Goal: Check status: Check status

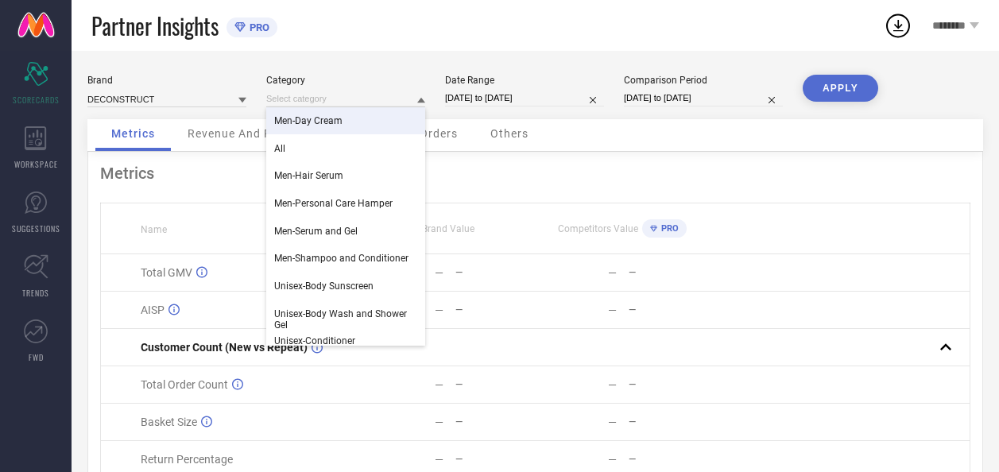
click at [456, 25] on div "Partner Insights PRO" at bounding box center [487, 25] width 792 height 51
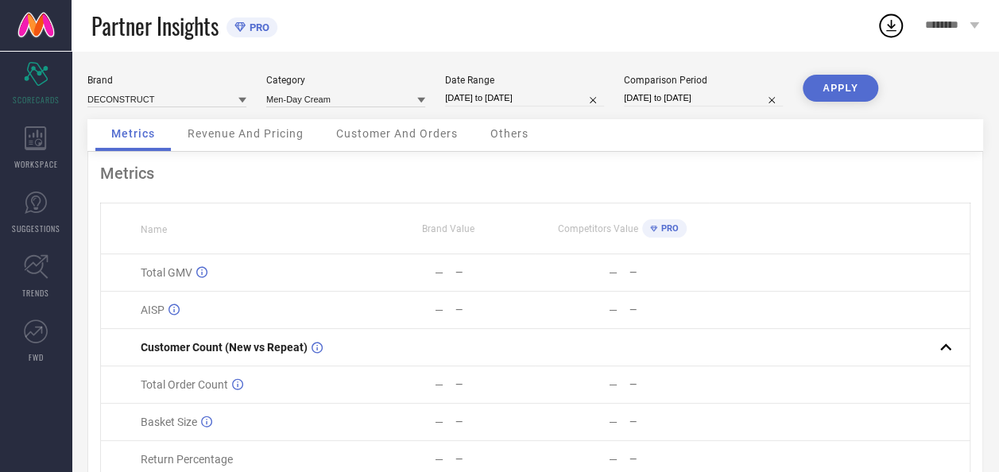
click at [141, 138] on span "Metrics" at bounding box center [133, 133] width 44 height 13
select select "8"
select select "2025"
select select "9"
select select "2025"
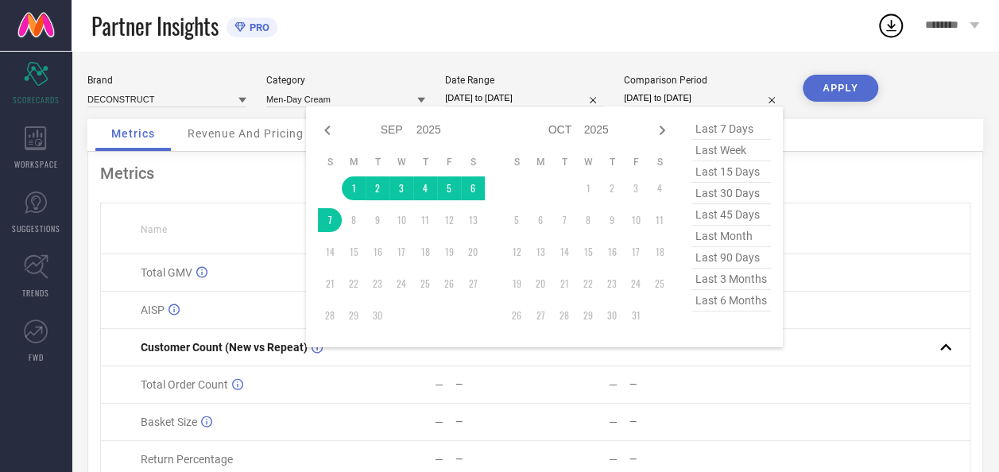
click at [663, 102] on input "[DATE] to [DATE]" at bounding box center [703, 98] width 159 height 17
click at [330, 131] on icon at bounding box center [327, 130] width 19 height 19
select select "7"
select select "2025"
select select "8"
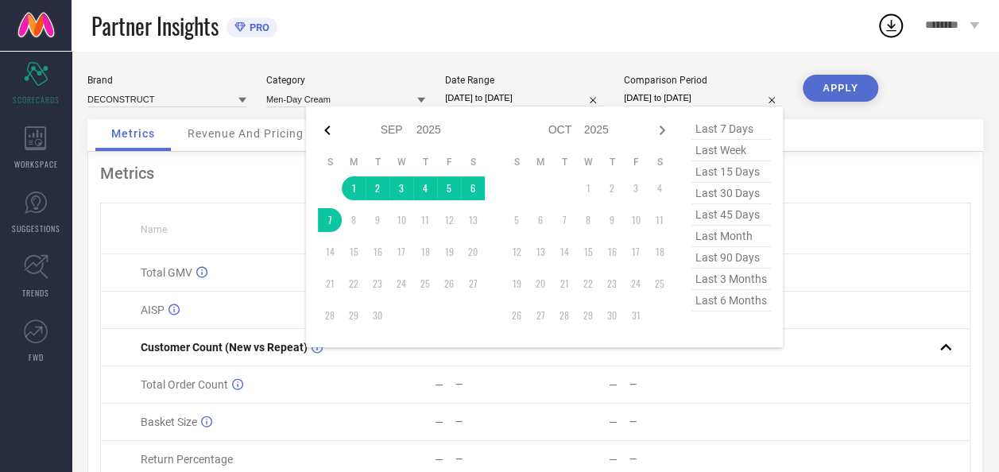
select select "2025"
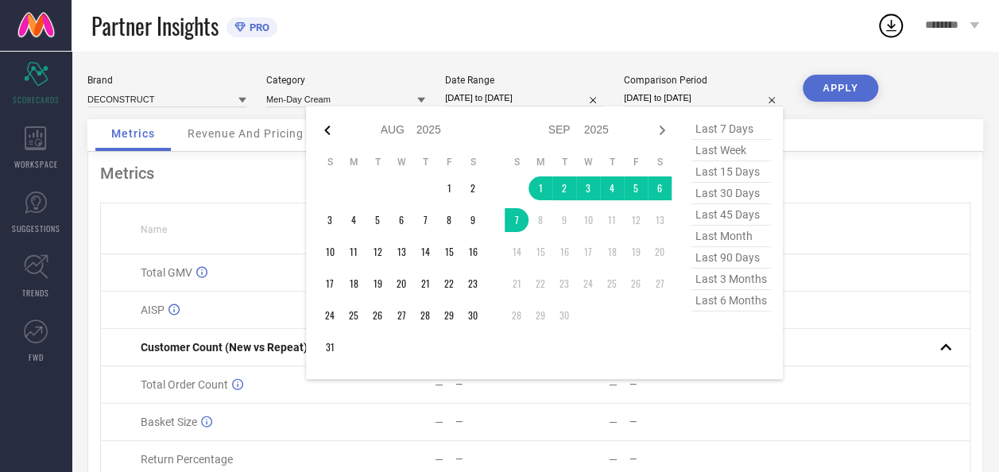
click at [329, 130] on icon at bounding box center [327, 130] width 19 height 19
select select "6"
select select "2025"
select select "7"
select select "2025"
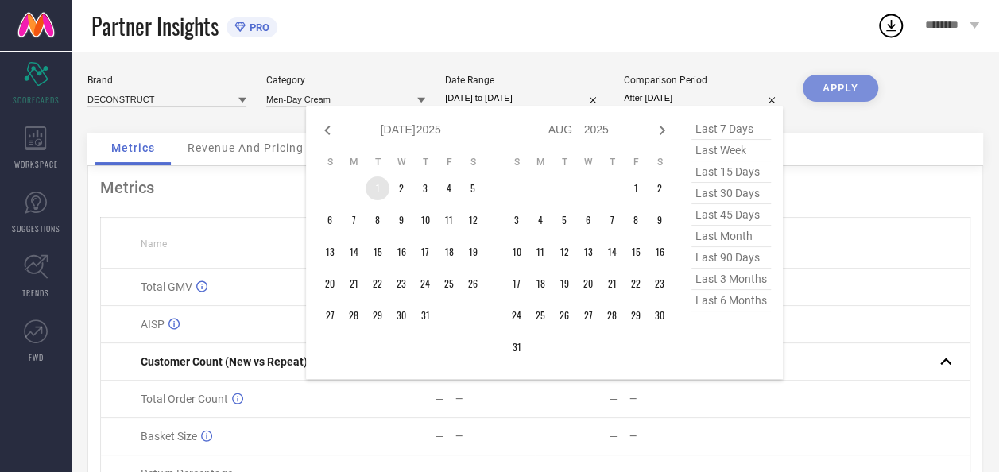
click at [369, 186] on td "1" at bounding box center [377, 188] width 24 height 24
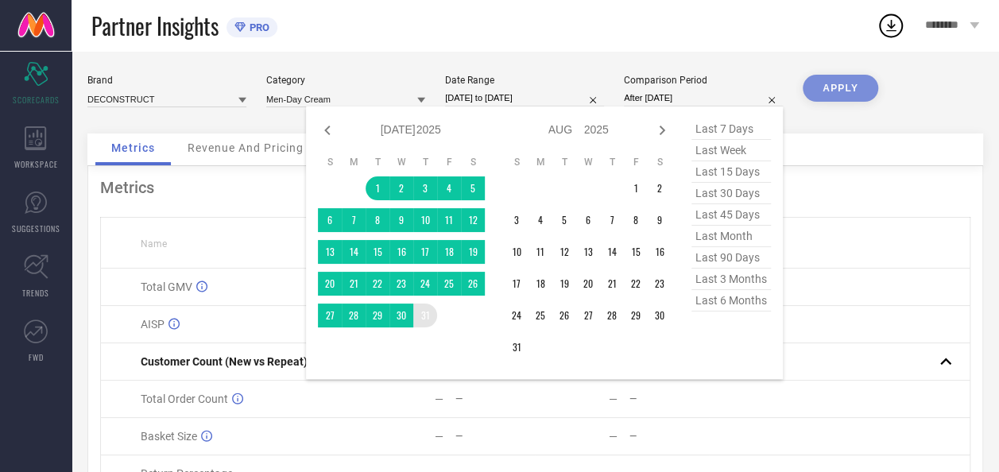
type input "[DATE] to [DATE]"
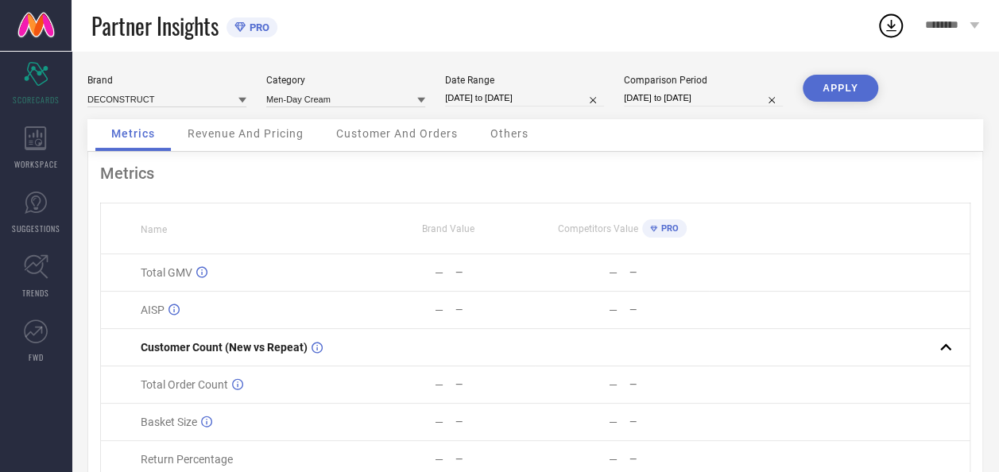
click at [860, 88] on button "APPLY" at bounding box center [840, 88] width 75 height 27
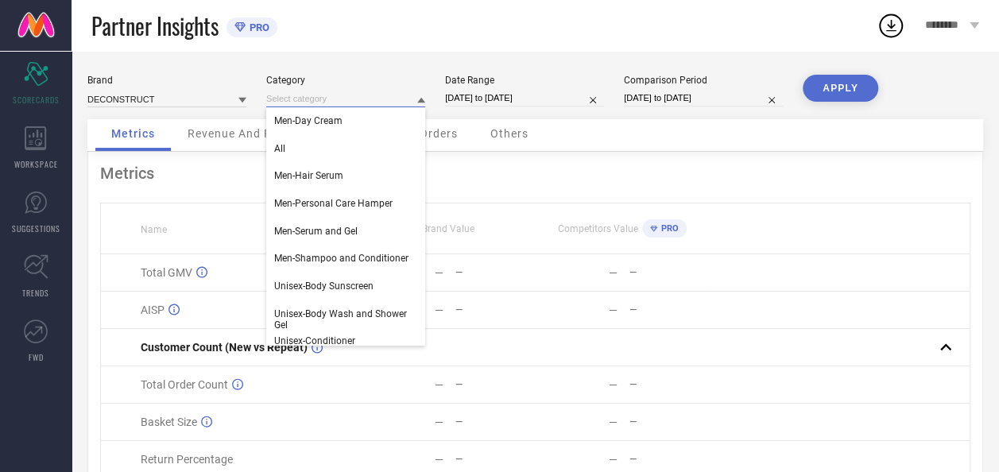
click at [386, 105] on input at bounding box center [345, 99] width 159 height 17
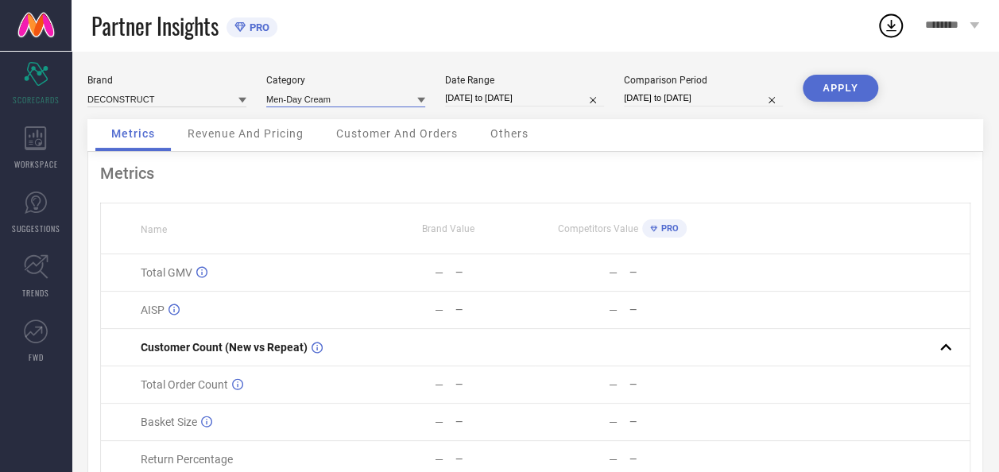
click at [316, 100] on input at bounding box center [345, 99] width 159 height 17
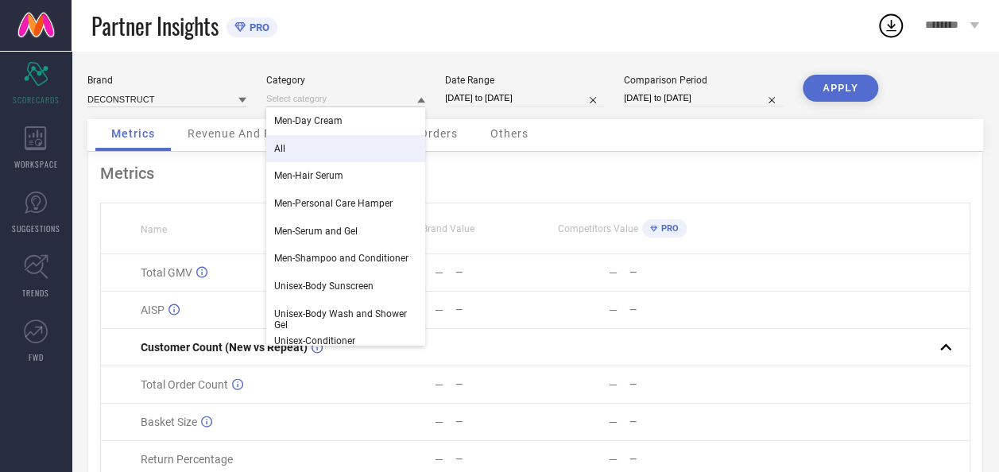
click at [297, 141] on div "All" at bounding box center [345, 148] width 159 height 27
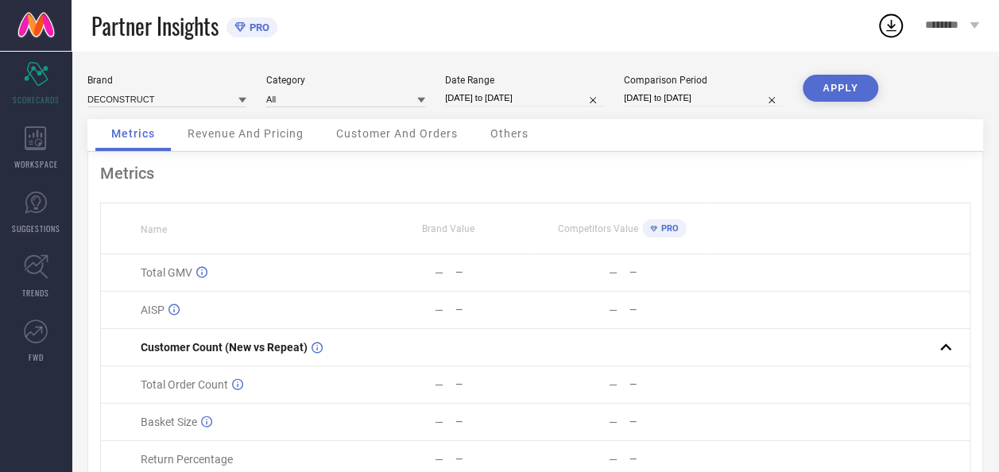
click at [842, 84] on button "APPLY" at bounding box center [840, 88] width 75 height 27
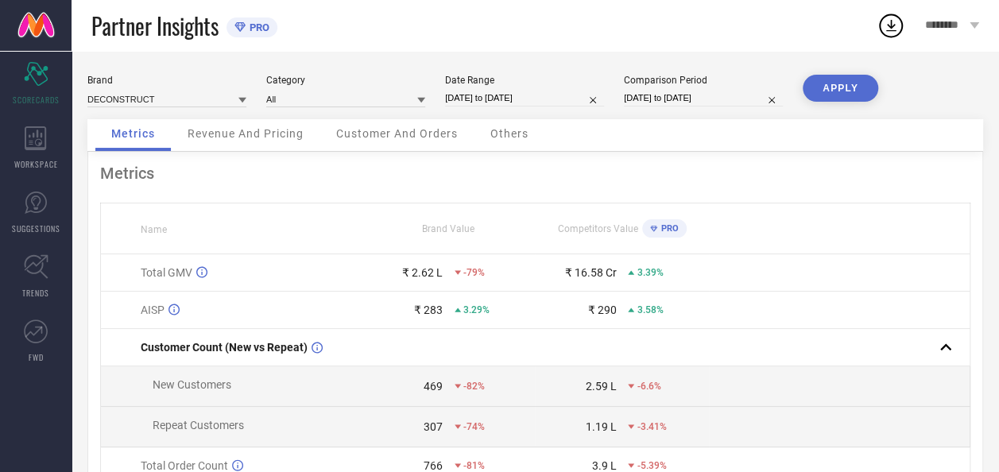
select select "7"
select select "2025"
select select "8"
select select "2025"
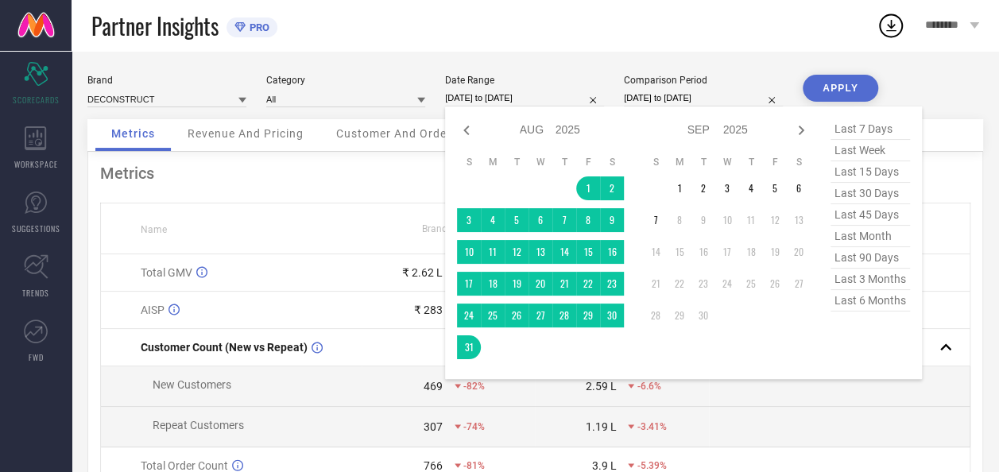
click at [560, 100] on input "[DATE] to [DATE]" at bounding box center [524, 98] width 159 height 17
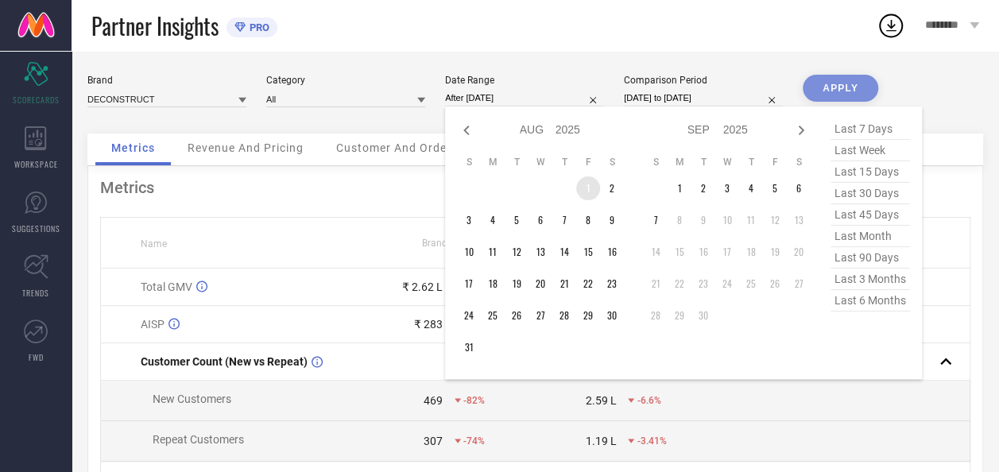
click at [582, 184] on td "1" at bounding box center [588, 188] width 24 height 24
type input "[DATE] to [DATE]"
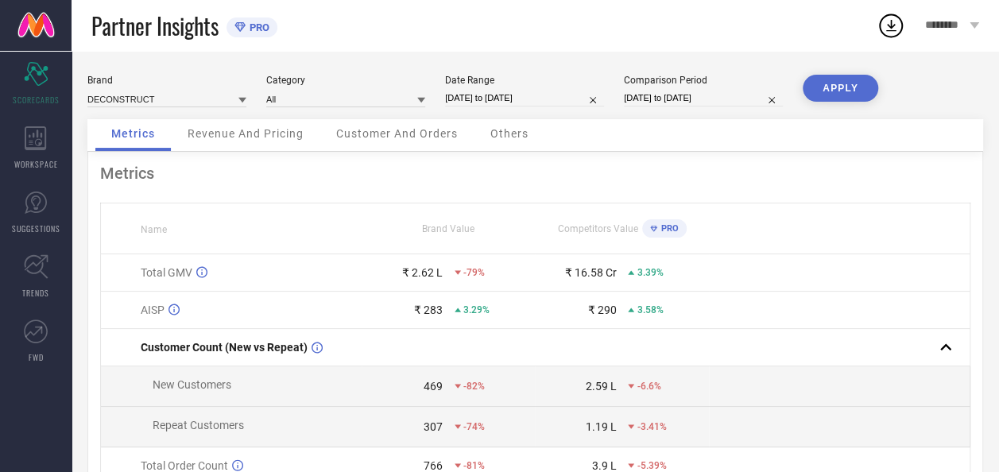
click at [832, 89] on button "APPLY" at bounding box center [840, 88] width 75 height 27
